Goal: Task Accomplishment & Management: Use online tool/utility

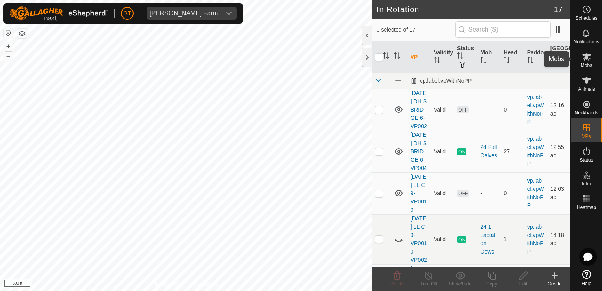
click at [587, 59] on icon at bounding box center [586, 56] width 9 height 7
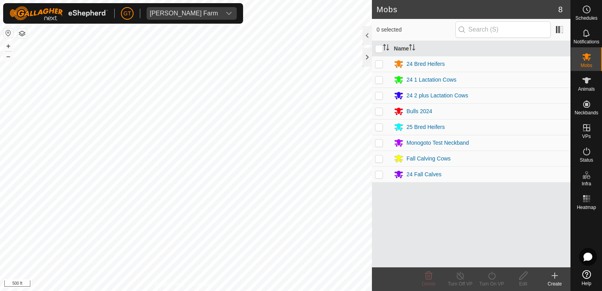
click at [378, 160] on p-checkbox at bounding box center [379, 158] width 8 height 6
checkbox input "true"
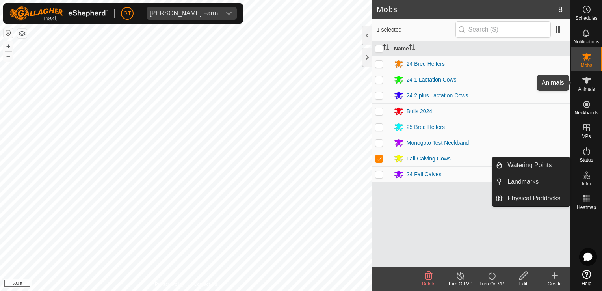
click at [589, 80] on icon at bounding box center [586, 80] width 9 height 9
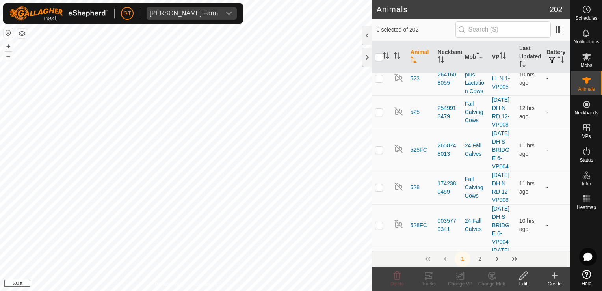
scroll to position [1182, 0]
click at [459, 277] on icon at bounding box center [460, 275] width 6 height 5
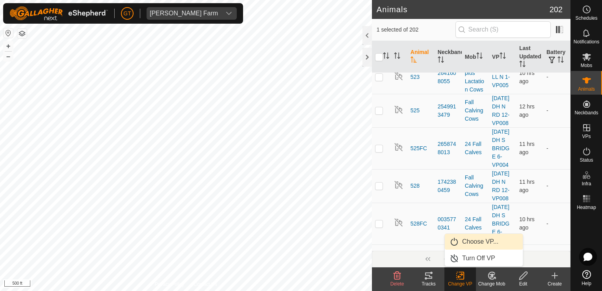
click at [478, 243] on link "Choose VP..." at bounding box center [484, 242] width 78 height 16
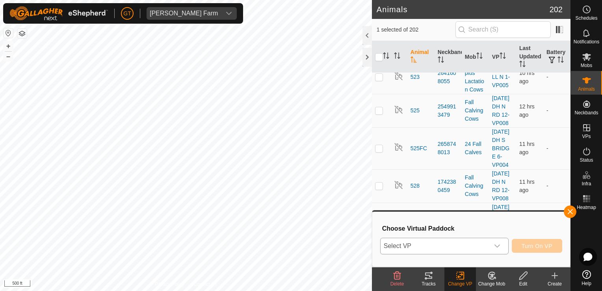
click at [498, 247] on icon "dropdown trigger" at bounding box center [497, 245] width 6 height 3
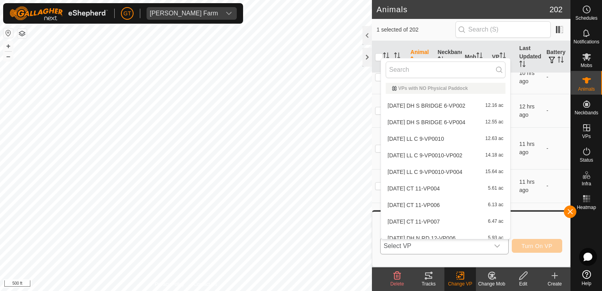
scroll to position [0, 0]
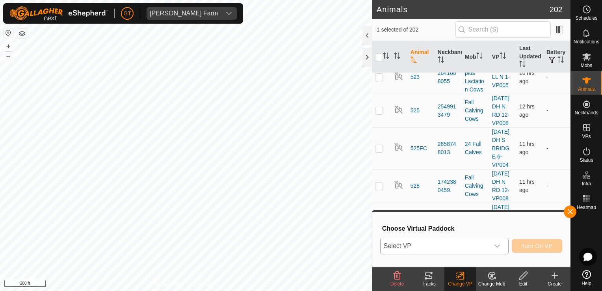
checkbox input "false"
